Goal: Find specific page/section: Find specific page/section

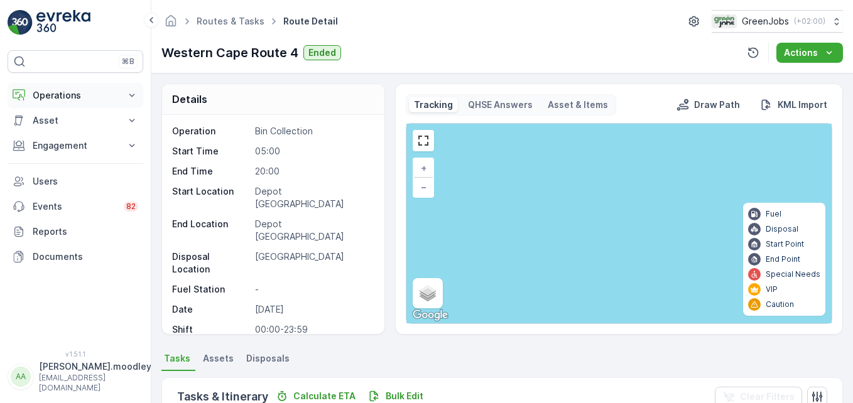
click at [129, 90] on icon at bounding box center [132, 95] width 13 height 13
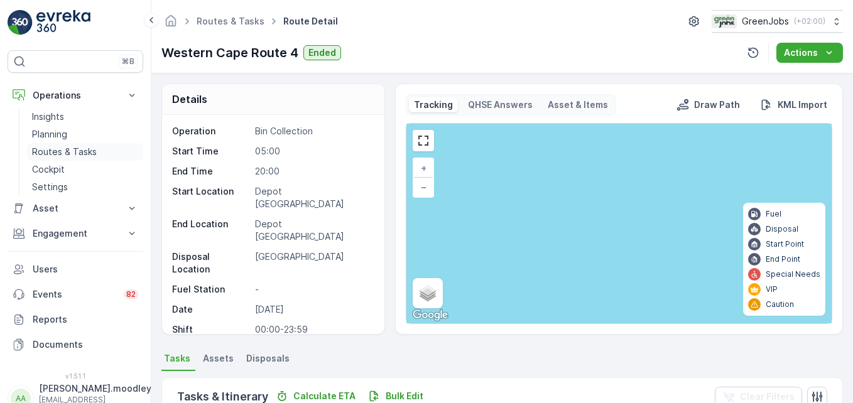
drag, startPoint x: 72, startPoint y: 151, endPoint x: 85, endPoint y: 150, distance: 12.6
click at [72, 151] on p "Routes & Tasks" at bounding box center [64, 152] width 65 height 13
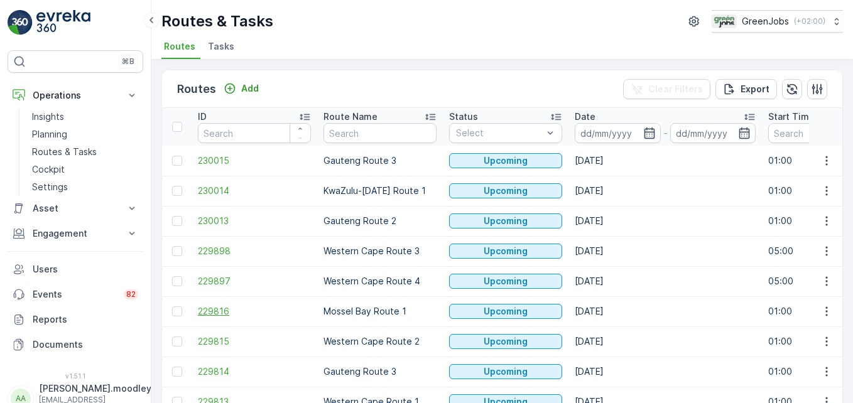
click at [273, 309] on span "229816" at bounding box center [254, 311] width 113 height 13
